Goal: Information Seeking & Learning: Check status

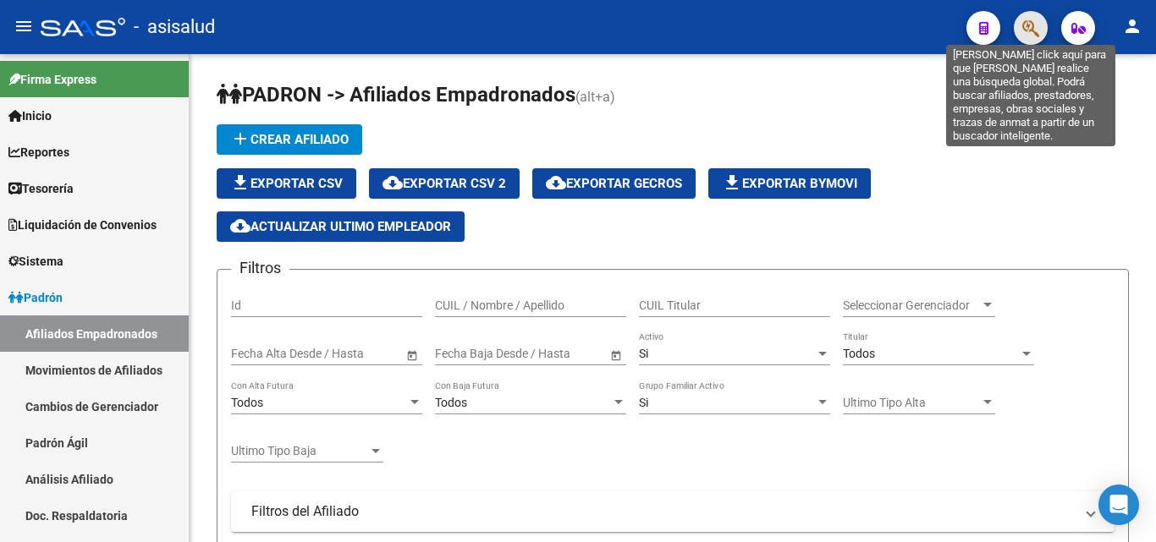
click at [1035, 22] on icon "button" at bounding box center [1030, 28] width 17 height 19
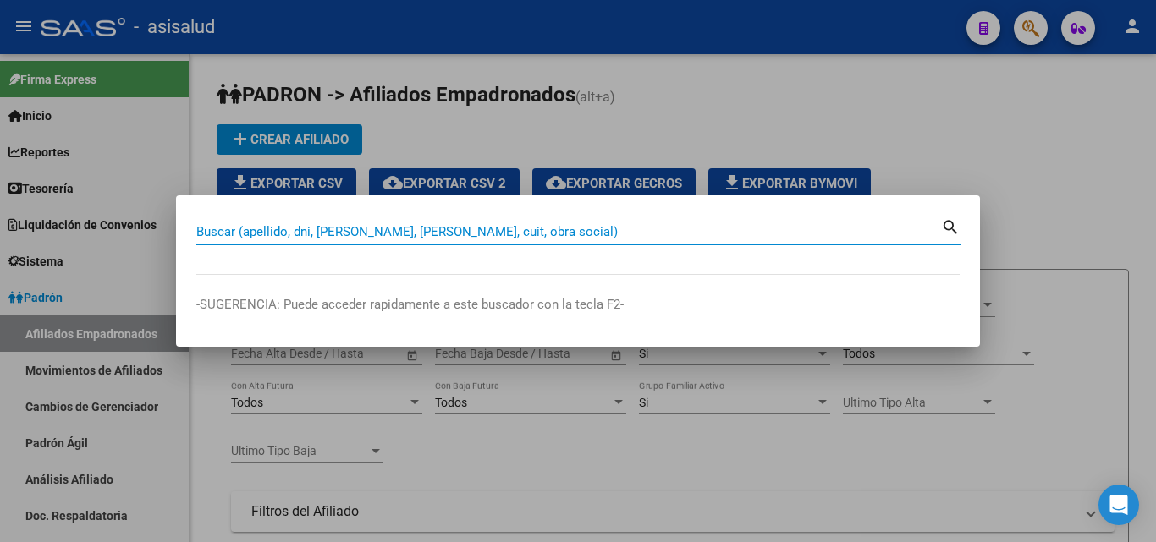
paste input "20-22888474-0"
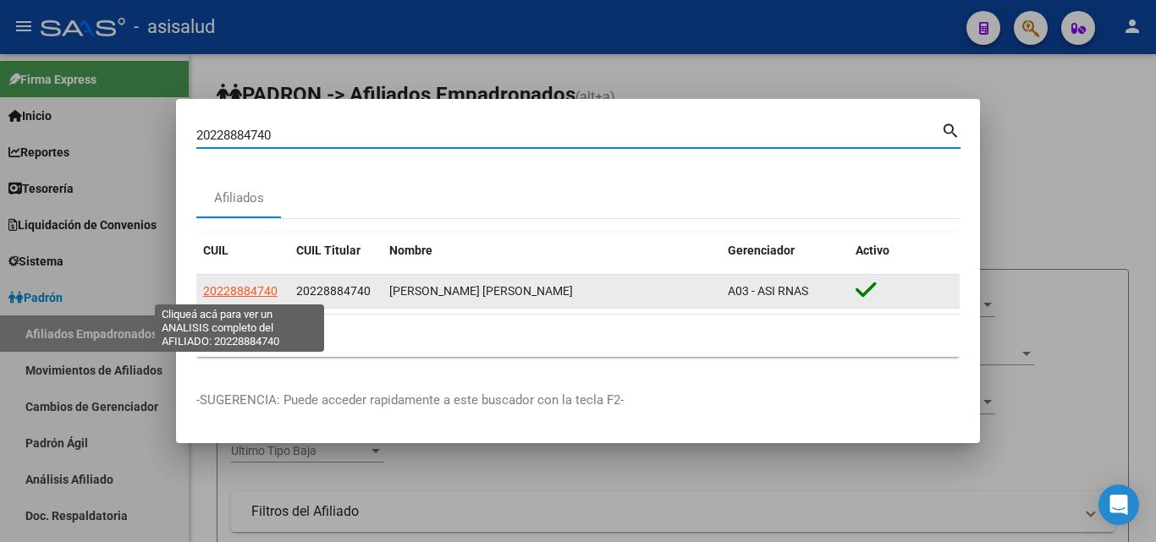
click at [256, 294] on span "20228884740" at bounding box center [240, 291] width 74 height 14
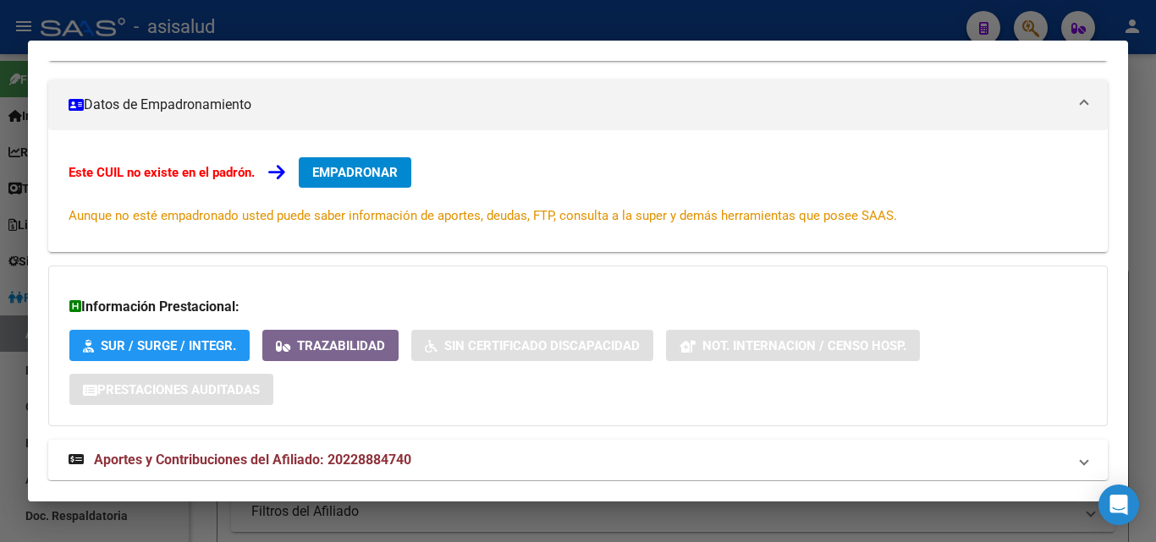
scroll to position [313, 0]
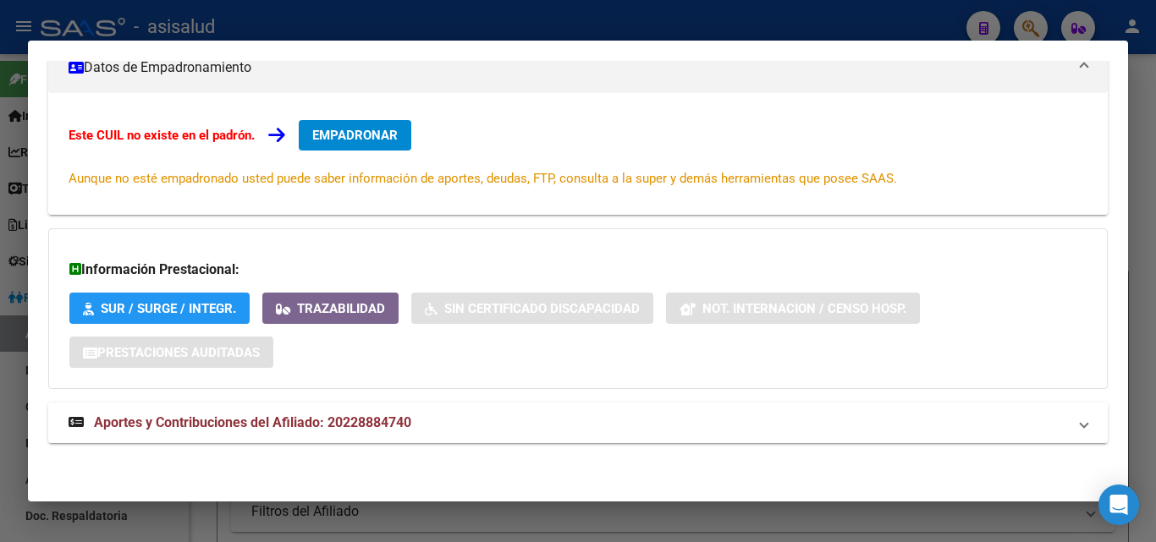
click at [381, 412] on mat-expansion-panel-header "Aportes y Contribuciones del Afiliado: 20228884740" at bounding box center [577, 423] width 1059 height 41
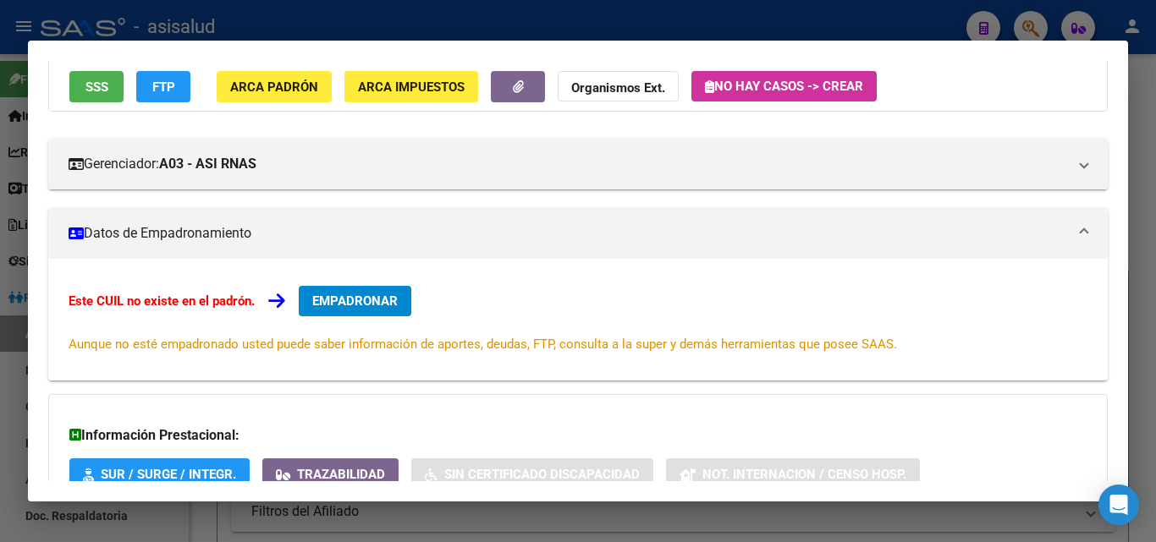
scroll to position [0, 0]
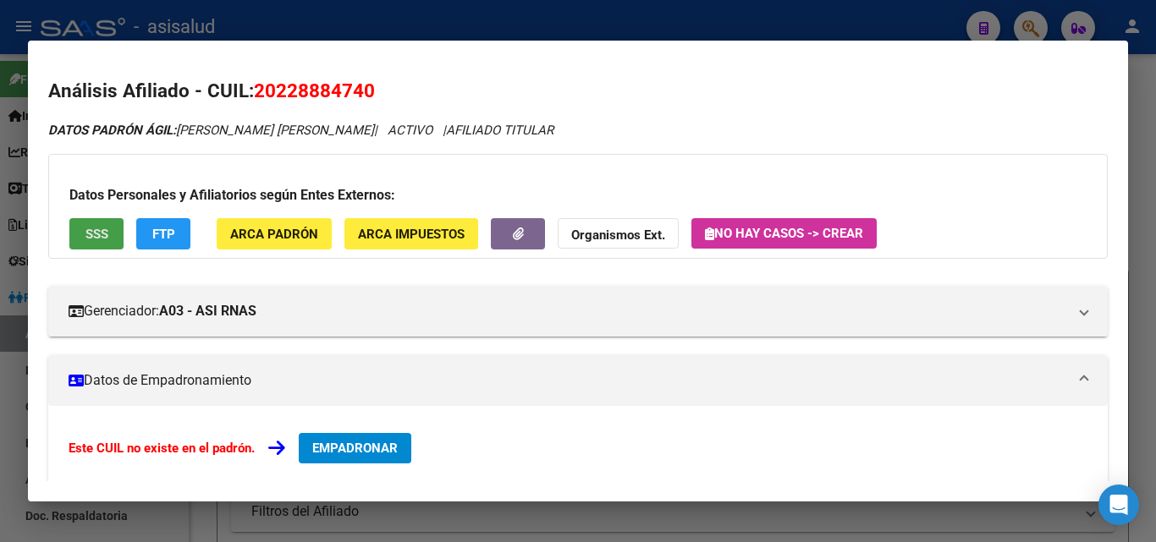
click at [82, 245] on button "SSS" at bounding box center [96, 233] width 54 height 31
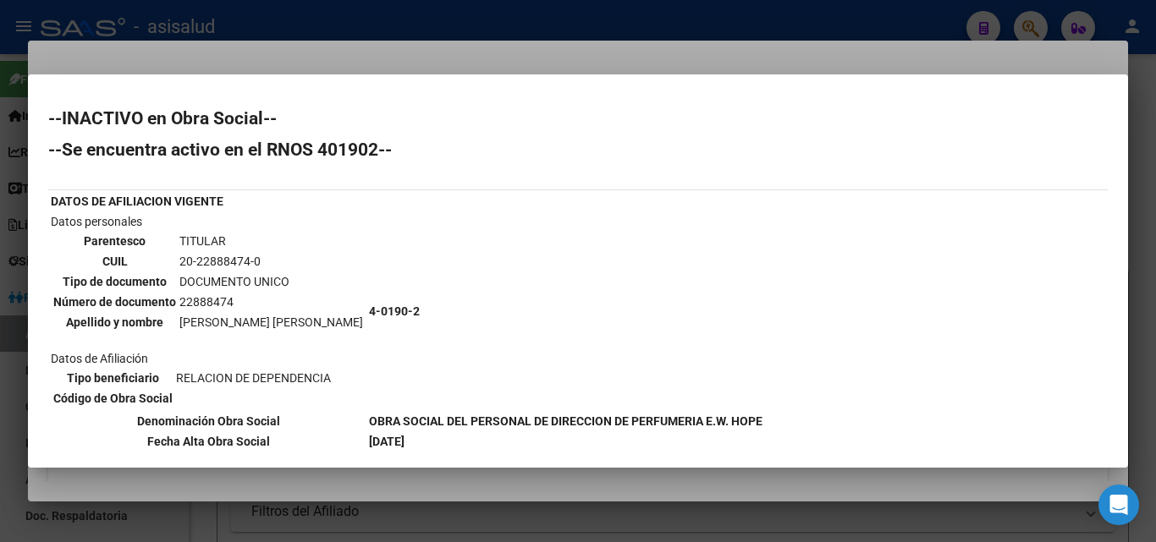
click at [392, 31] on div at bounding box center [578, 271] width 1156 height 542
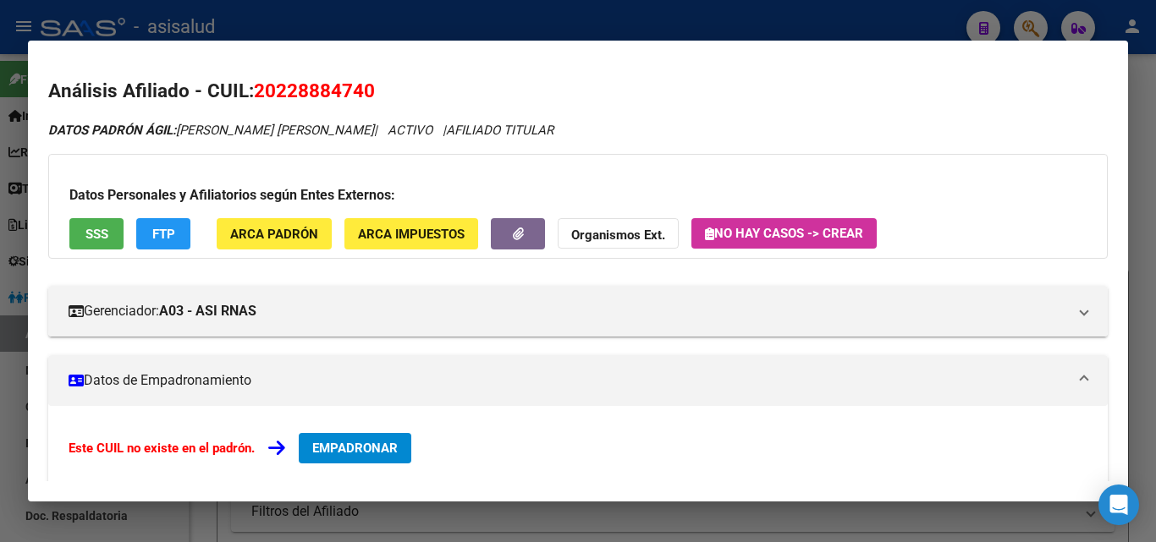
click at [902, 4] on div at bounding box center [578, 271] width 1156 height 542
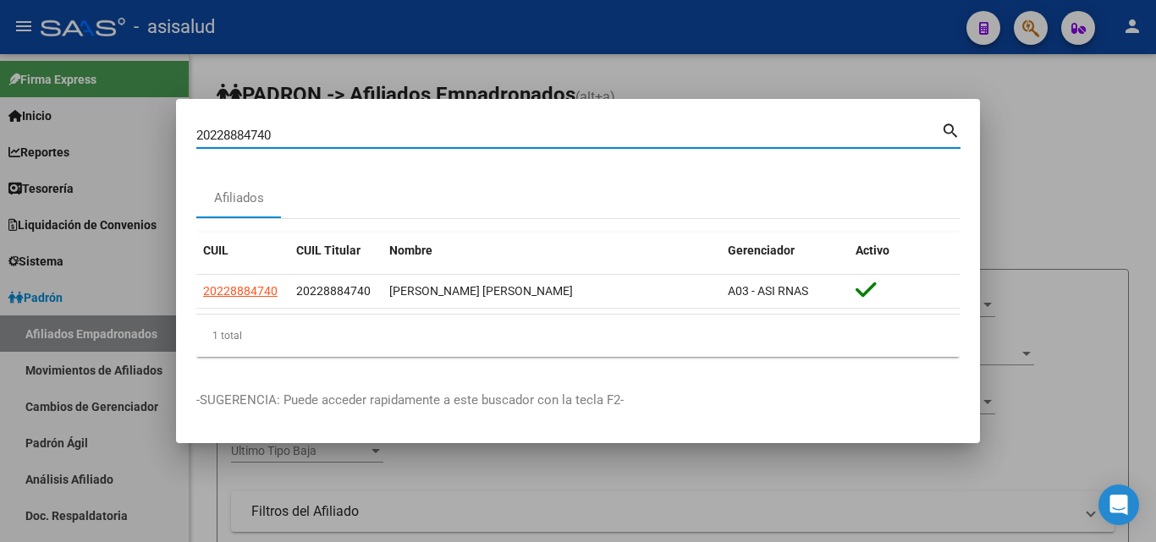
drag, startPoint x: 295, startPoint y: 141, endPoint x: 102, endPoint y: 141, distance: 192.9
click at [102, 141] on div "20228884740 Buscar (apellido, dni, cuil, nro traspaso, cuit, obra social) searc…" at bounding box center [578, 271] width 1156 height 542
paste input "-44319793-2"
type input "20443197932"
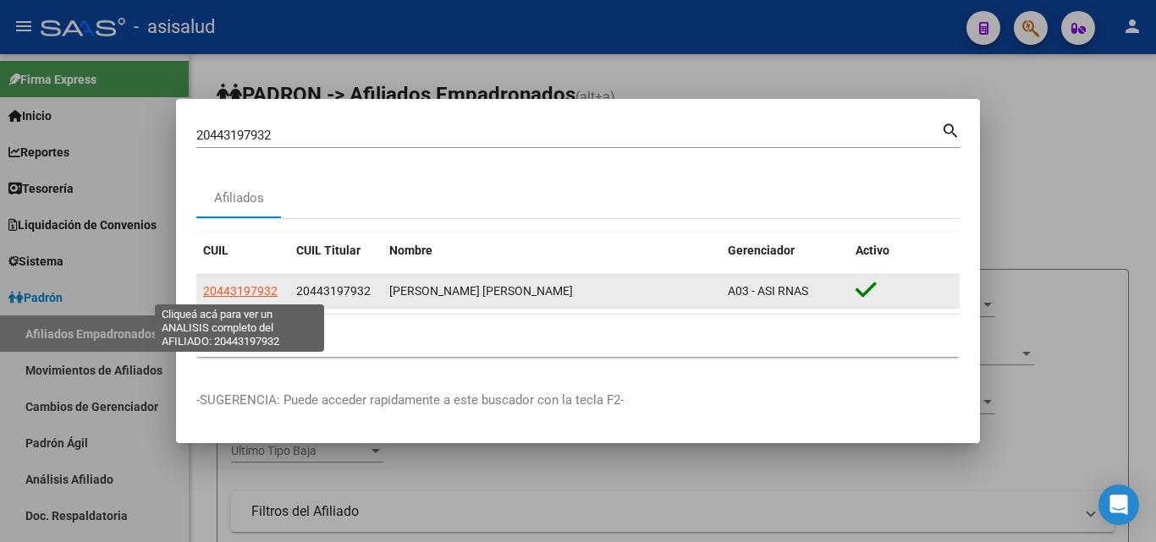
click at [219, 294] on span "20443197932" at bounding box center [240, 291] width 74 height 14
type textarea "20443197932"
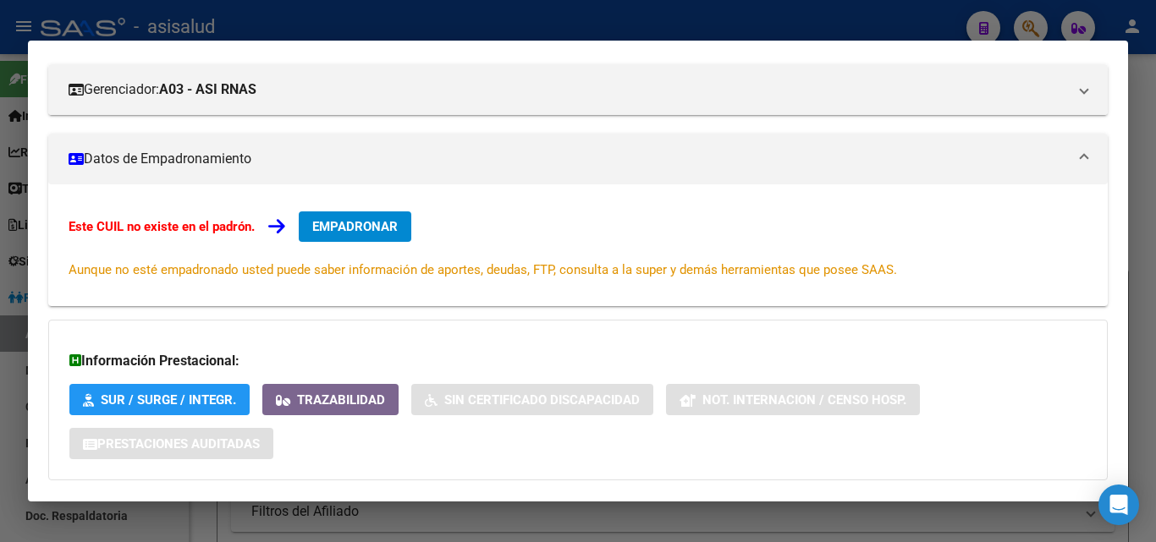
scroll to position [313, 0]
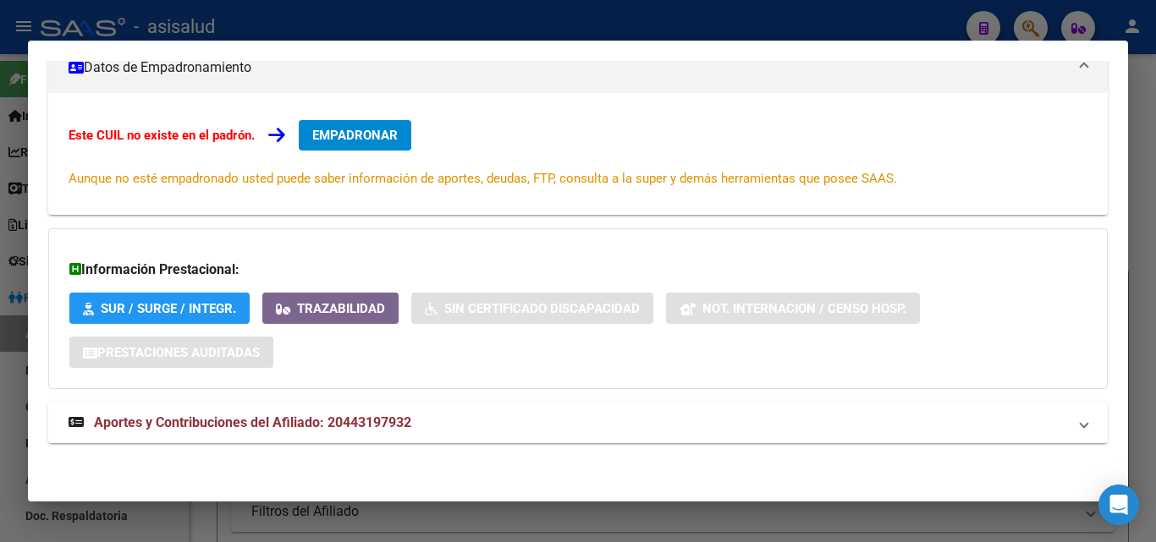
click at [363, 425] on span "Aportes y Contribuciones del Afiliado: 20443197932" at bounding box center [252, 423] width 317 height 16
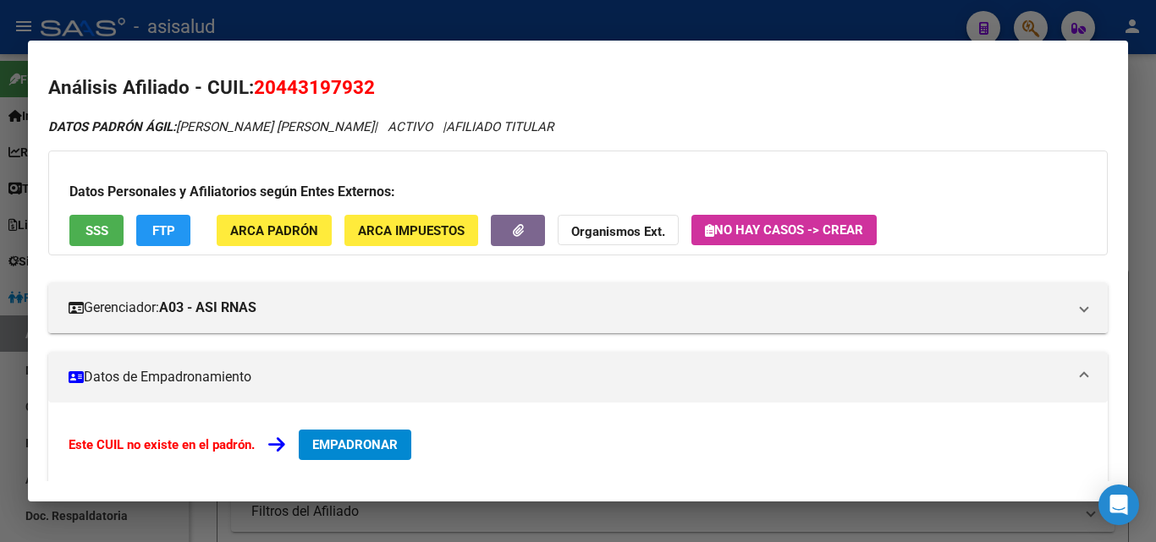
scroll to position [0, 0]
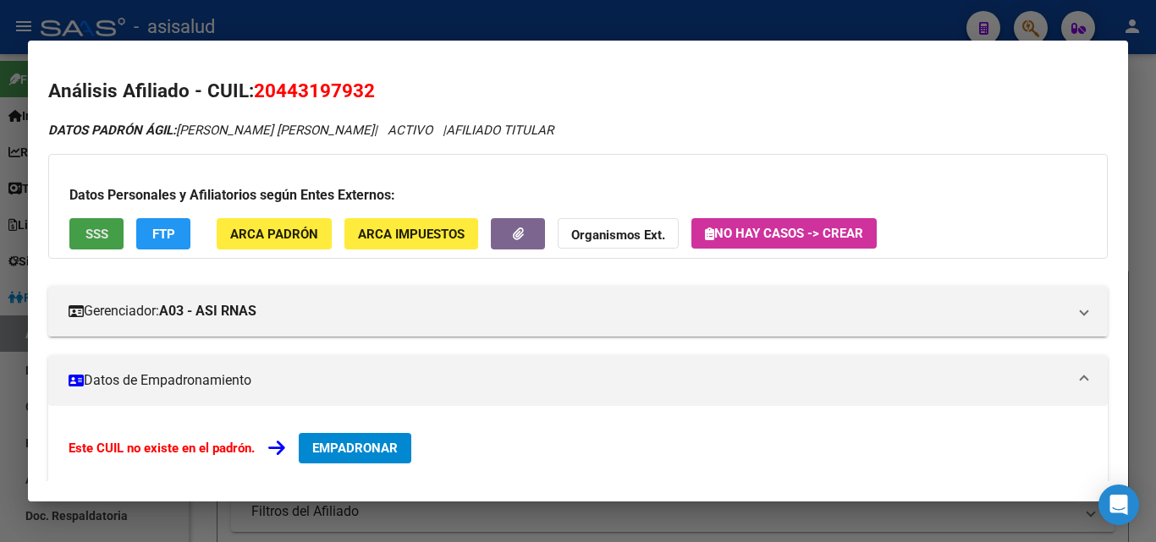
click at [98, 236] on span "SSS" at bounding box center [96, 234] width 23 height 15
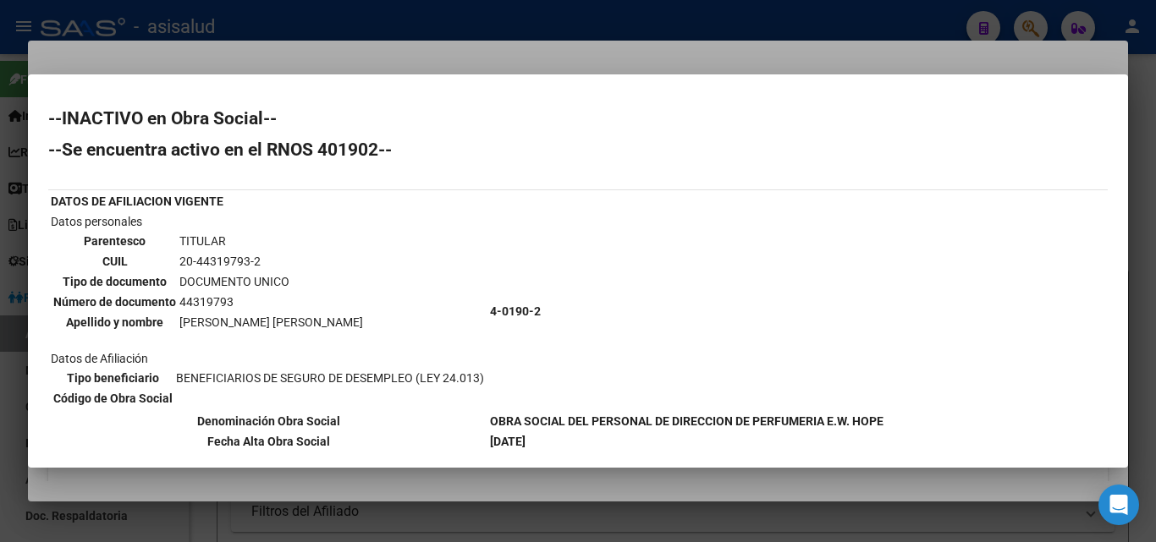
click at [598, 65] on div at bounding box center [578, 271] width 1156 height 542
